Goal: Task Accomplishment & Management: Manage account settings

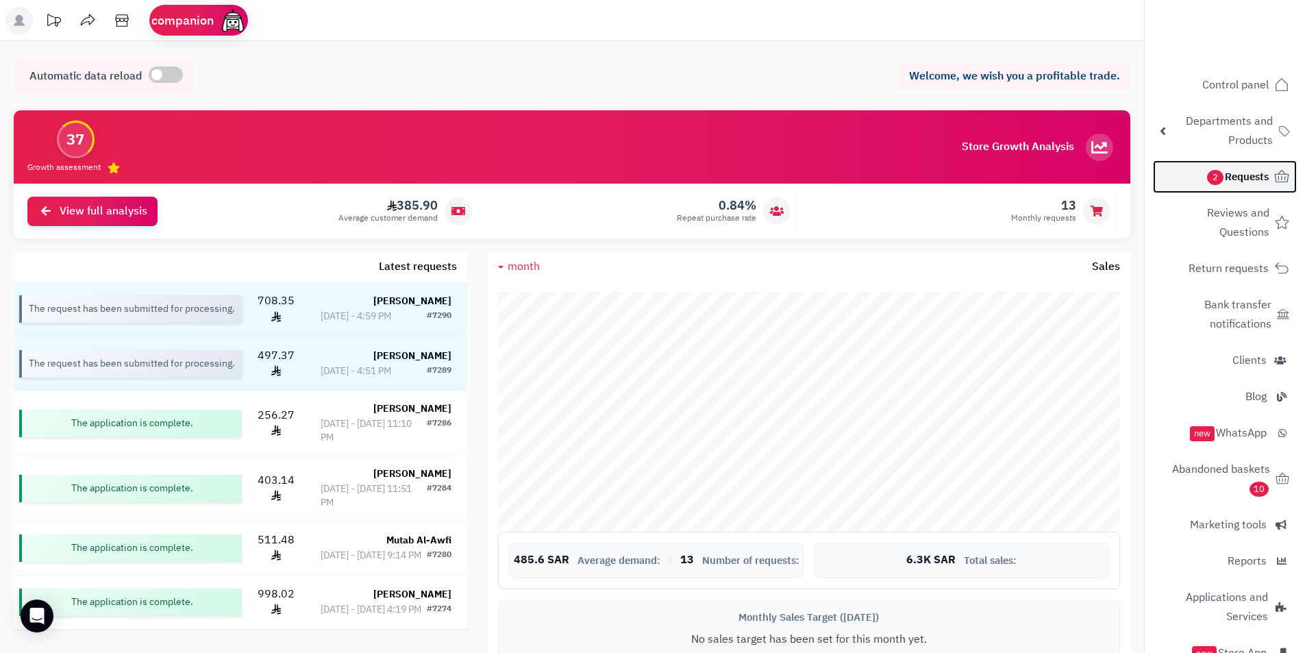
click at [1274, 183] on icon at bounding box center [1282, 177] width 16 height 16
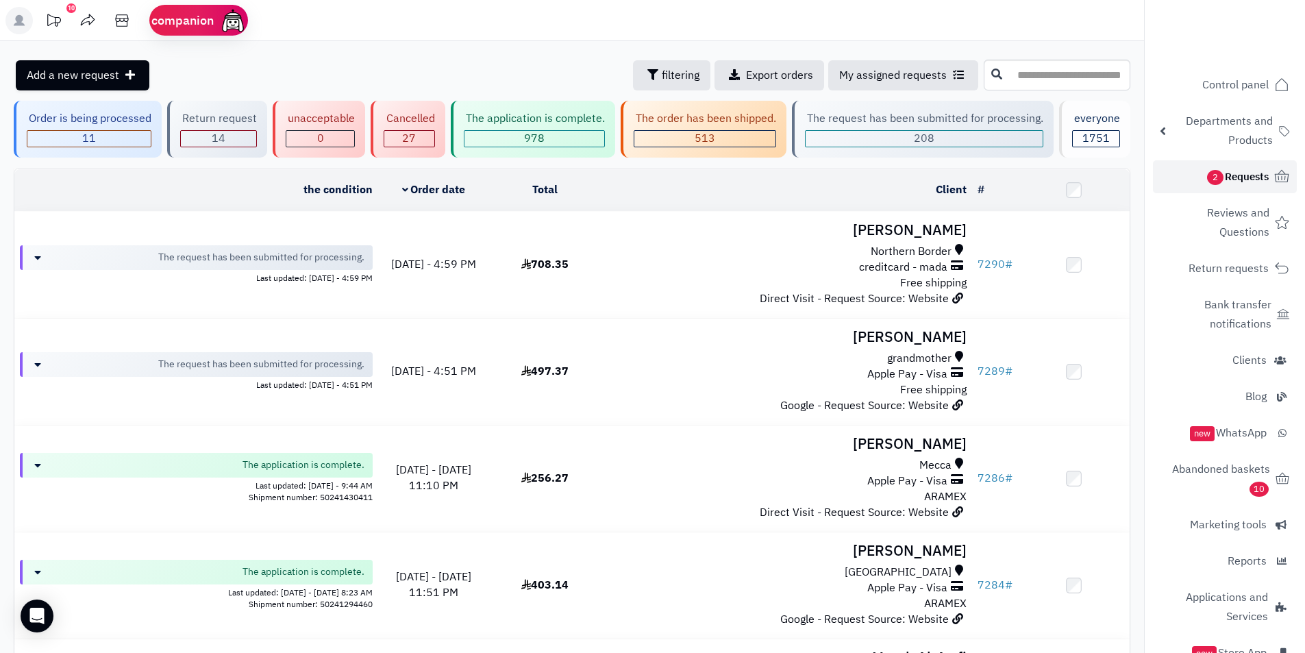
click at [1217, 175] on font "2" at bounding box center [1216, 177] width 6 height 14
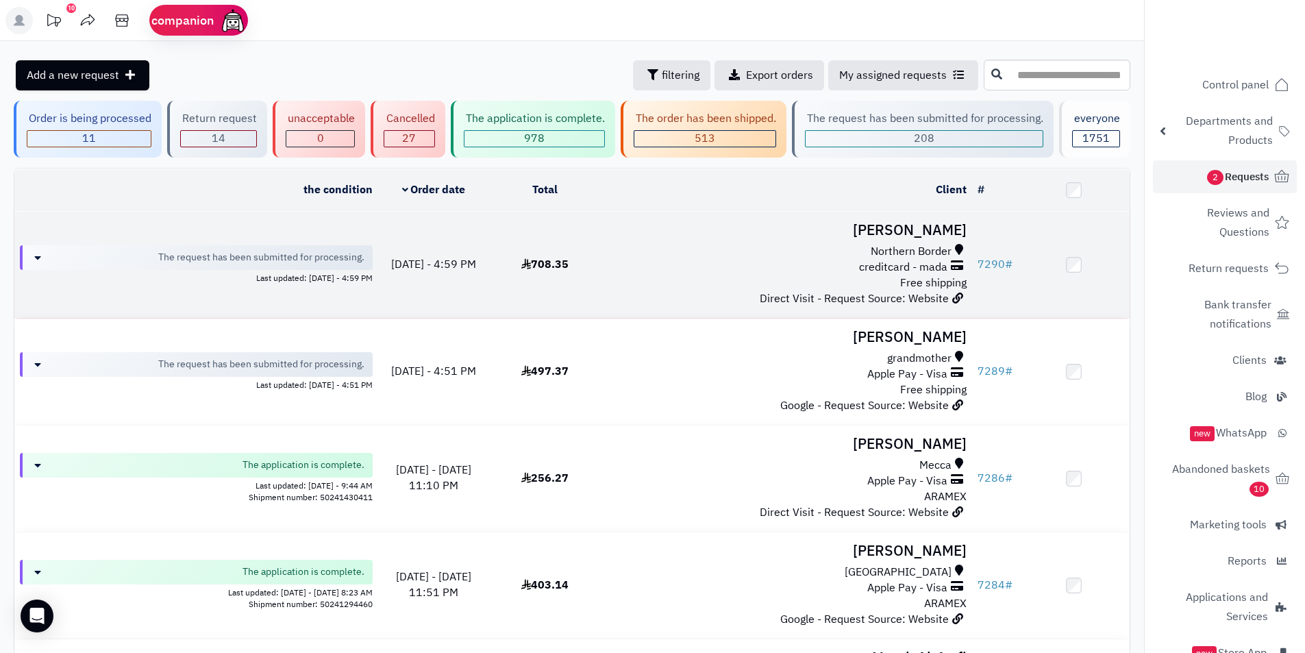
click at [873, 254] on font "Northern Border" at bounding box center [911, 251] width 81 height 16
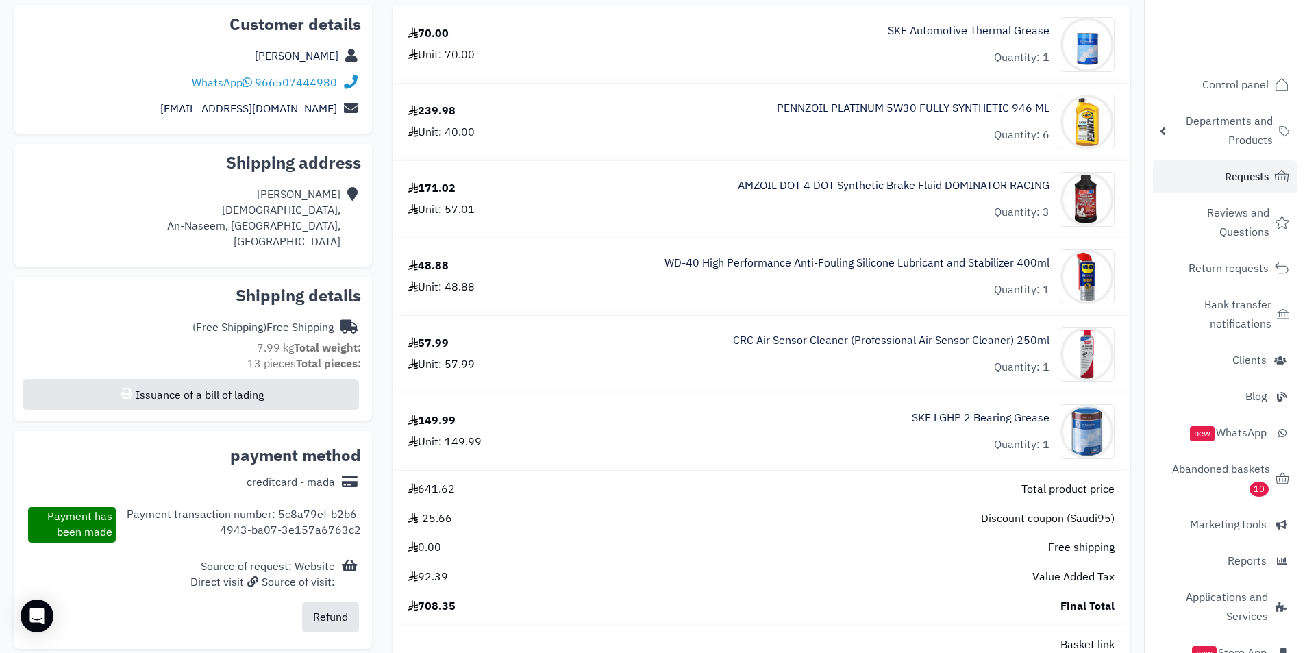
scroll to position [137, 0]
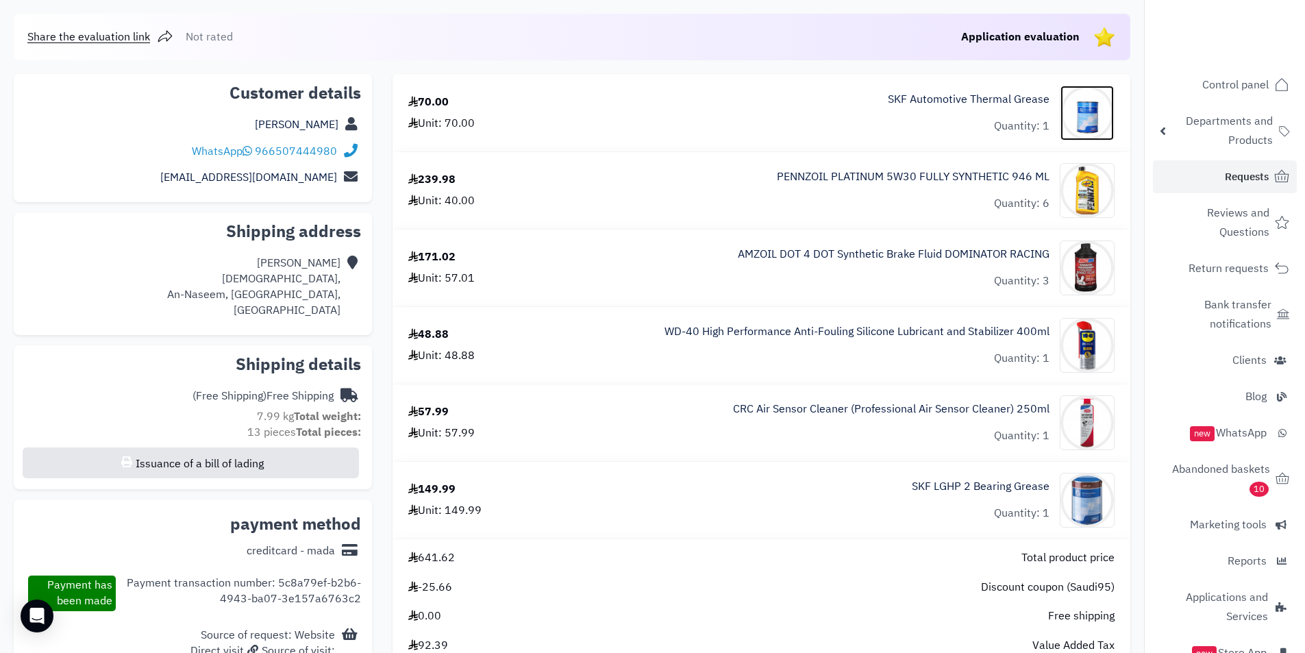
click at [1091, 128] on img at bounding box center [1086, 113] width 53 height 55
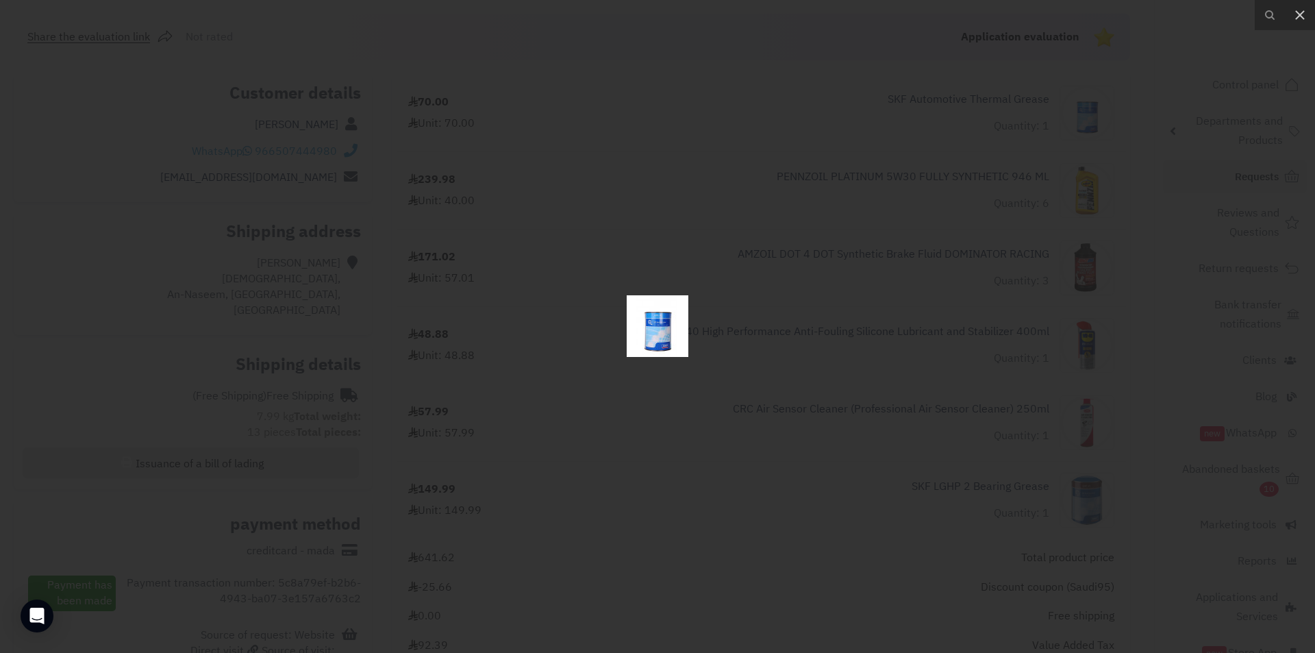
click at [675, 321] on img at bounding box center [658, 326] width 62 height 62
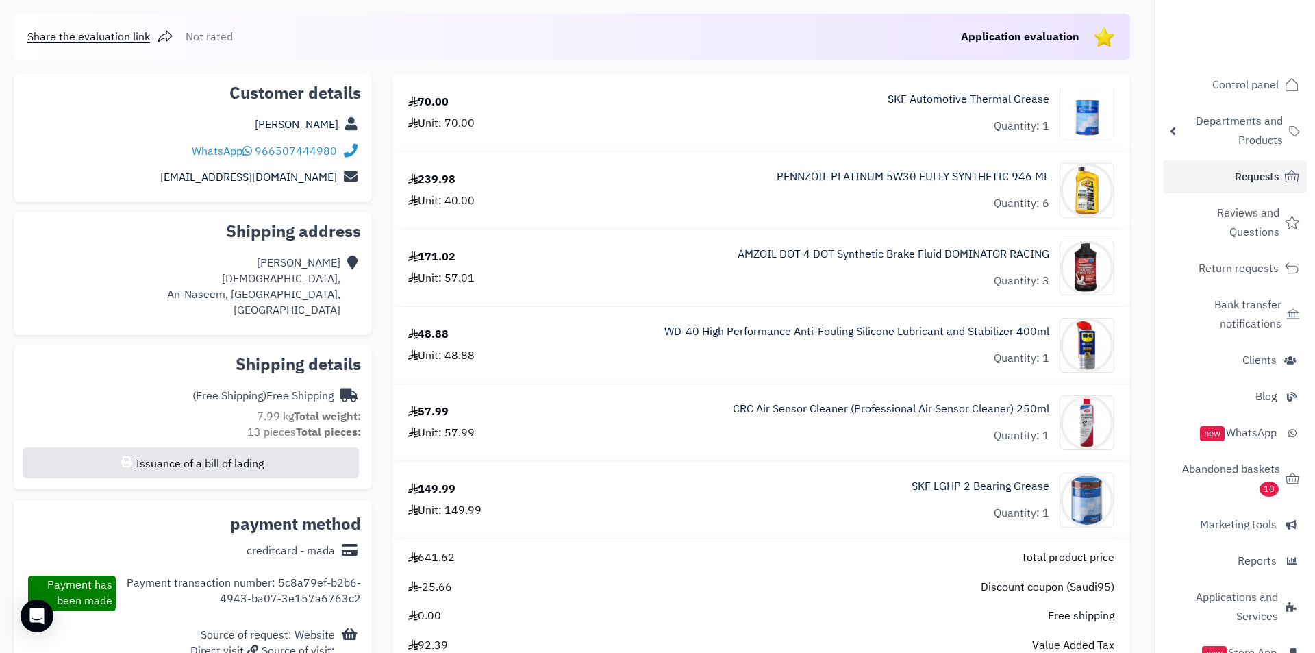
click at [675, 321] on div at bounding box center [657, 326] width 1315 height 653
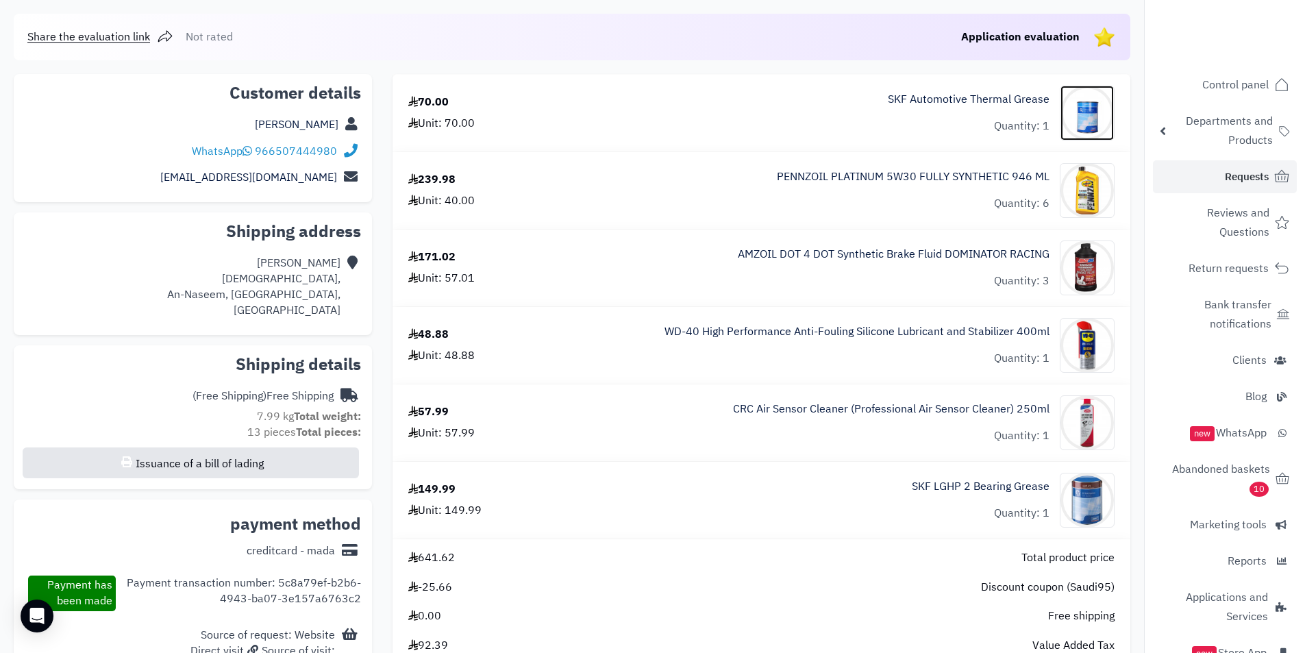
click at [1100, 116] on img at bounding box center [1086, 113] width 53 height 55
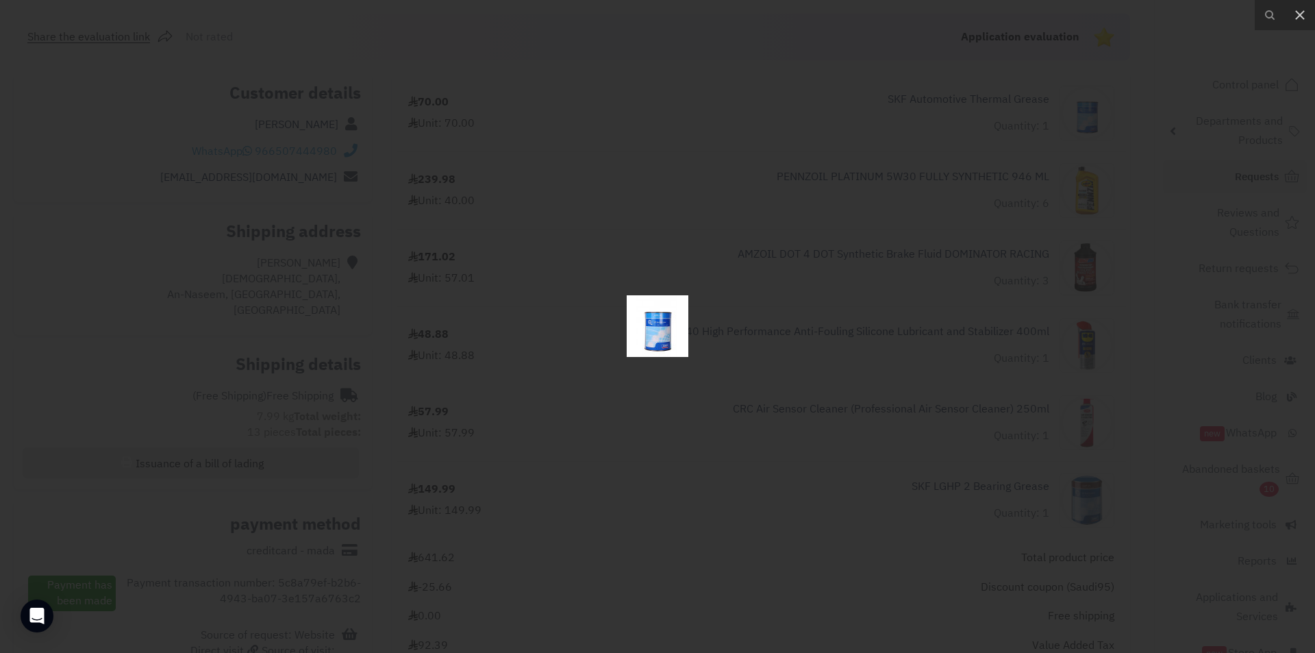
click at [667, 290] on div at bounding box center [657, 326] width 1315 height 653
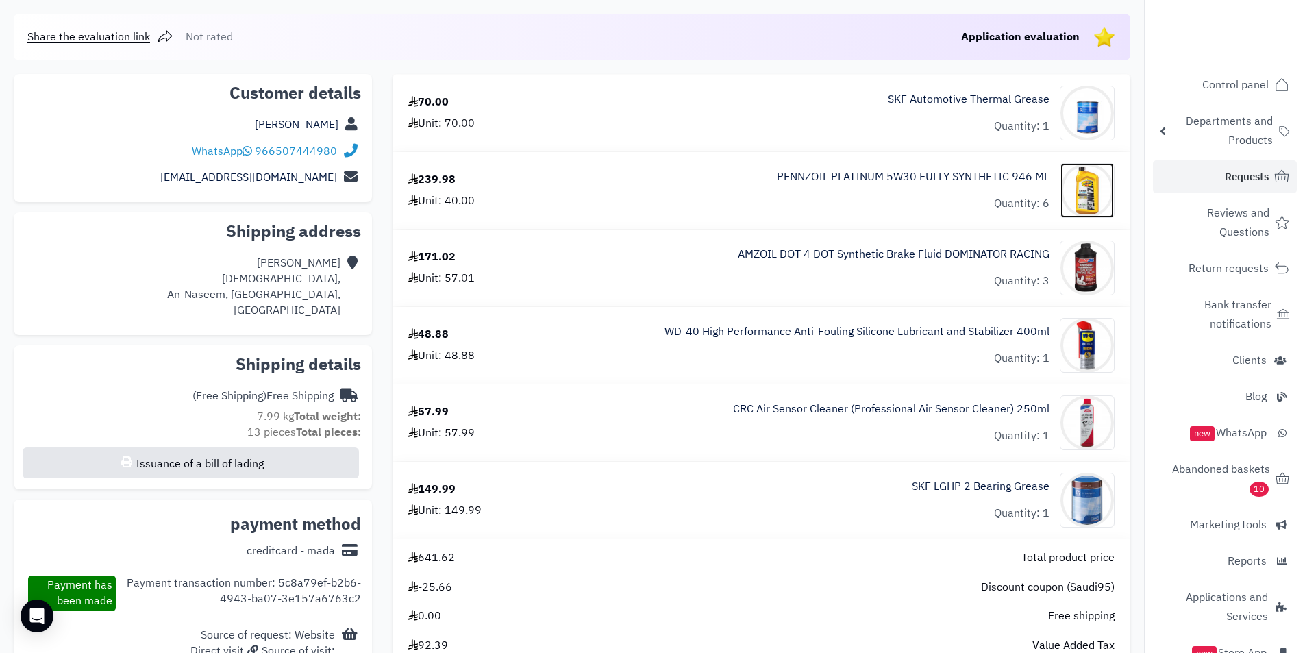
click at [1086, 184] on img at bounding box center [1086, 190] width 53 height 55
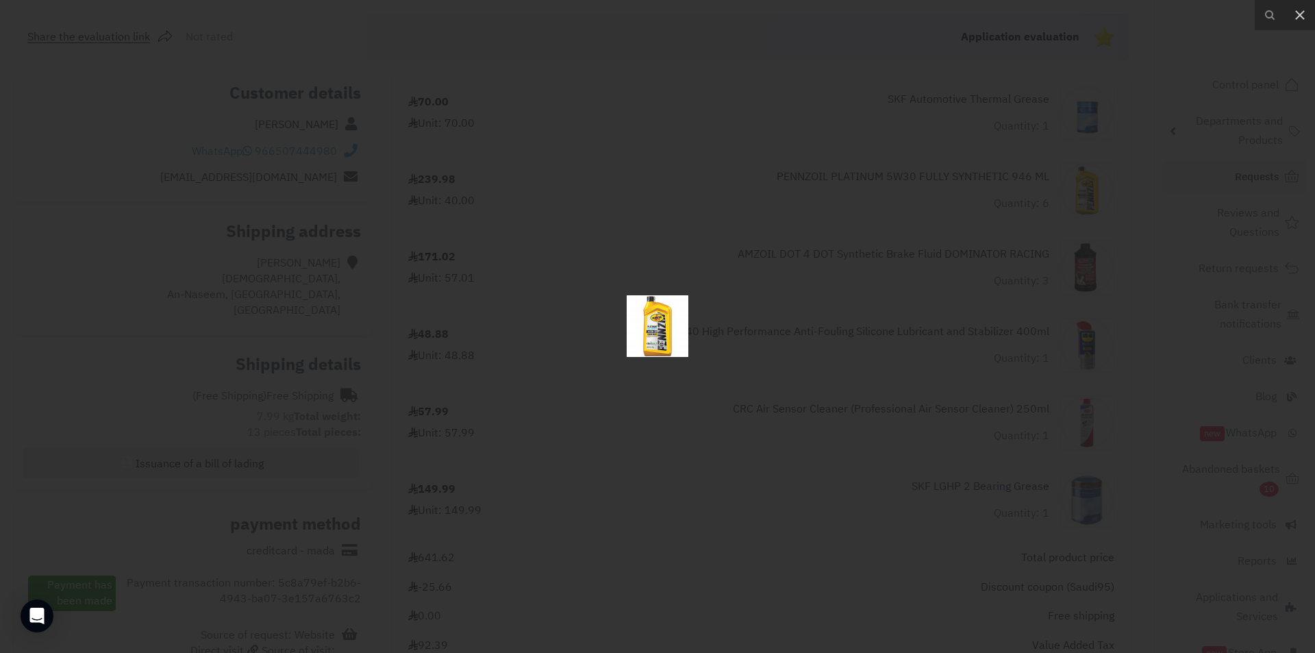
click at [675, 325] on img at bounding box center [658, 326] width 62 height 62
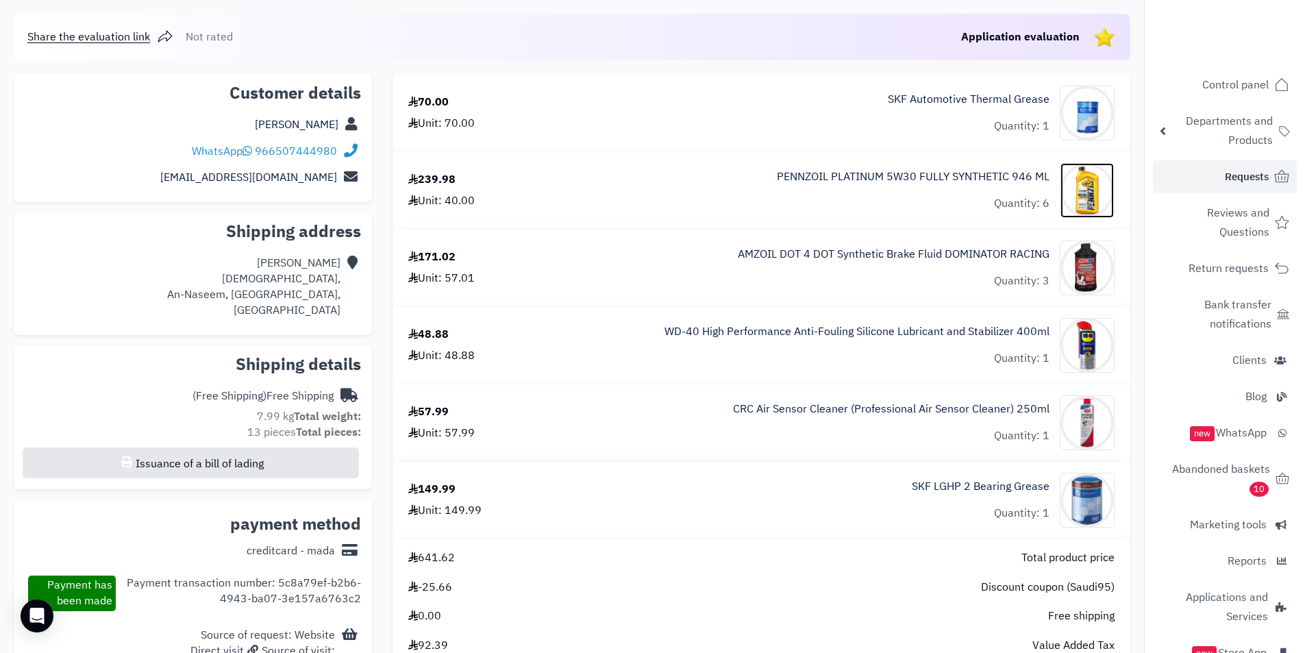
click at [1069, 197] on img at bounding box center [1086, 190] width 53 height 55
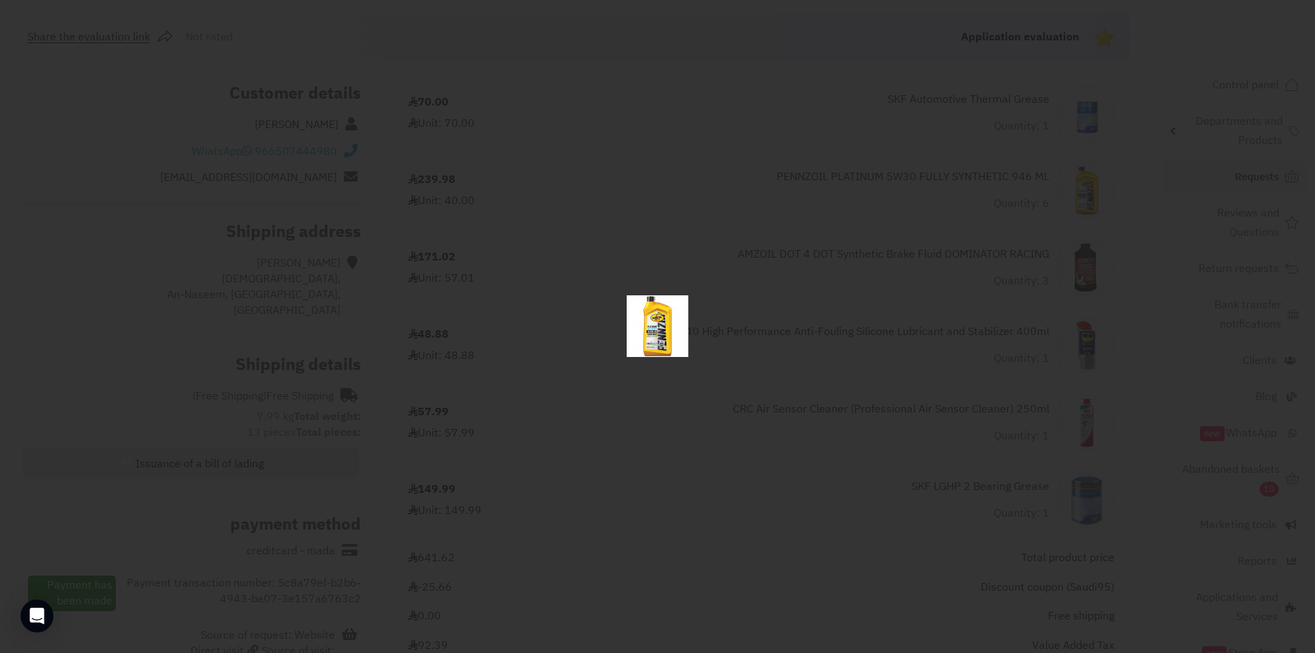
drag, startPoint x: 642, startPoint y: 321, endPoint x: 711, endPoint y: 223, distance: 119.9
click at [711, 223] on div at bounding box center [657, 326] width 1315 height 653
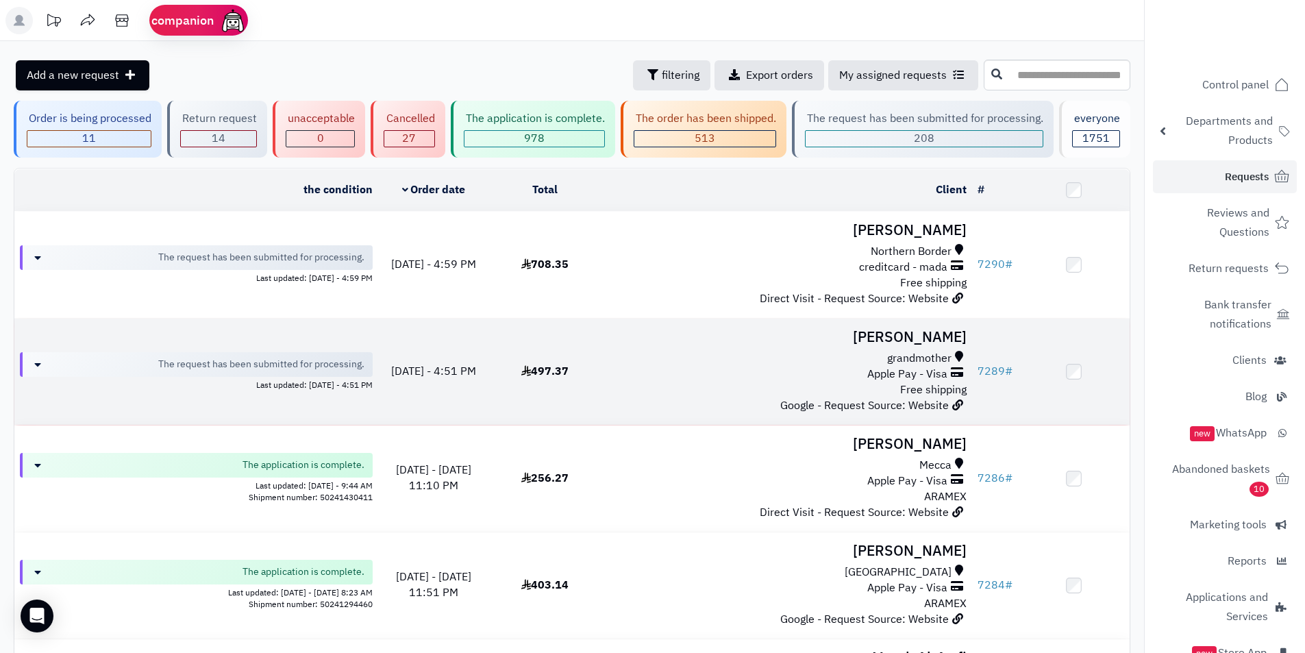
click at [875, 367] on font "Apple Pay - Visa" at bounding box center [907, 374] width 80 height 16
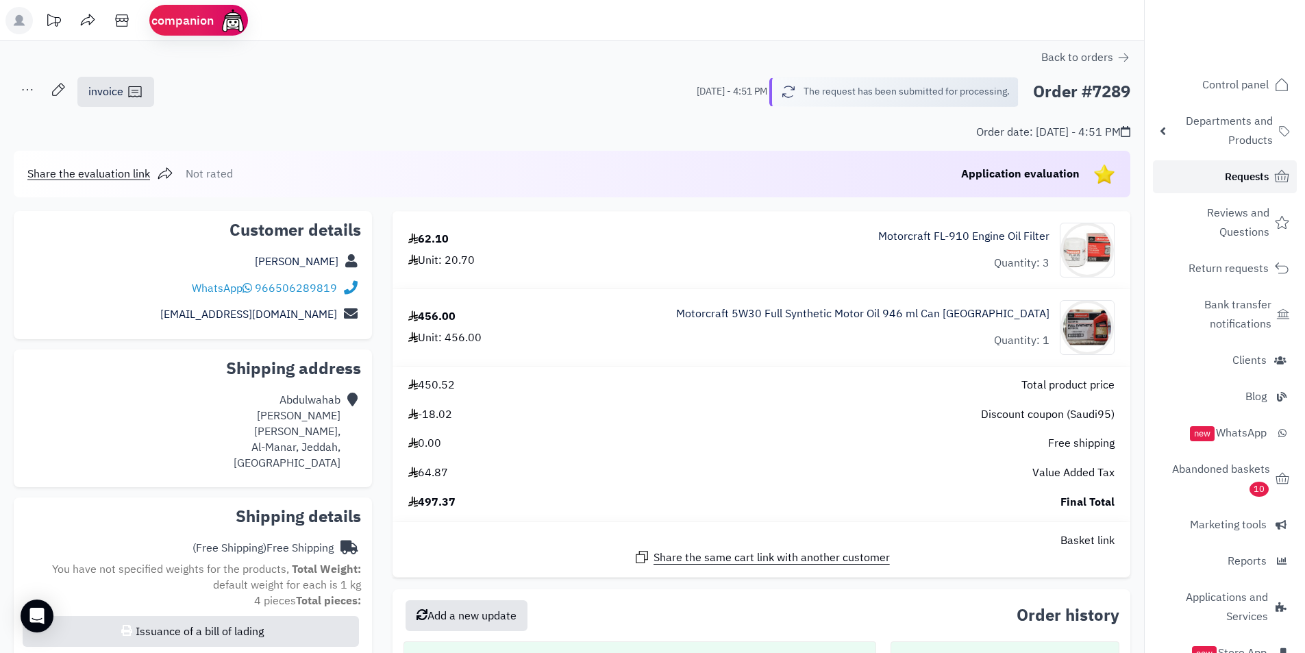
click at [1226, 171] on font "Requests" at bounding box center [1247, 176] width 44 height 15
